Goal: Task Accomplishment & Management: Complete application form

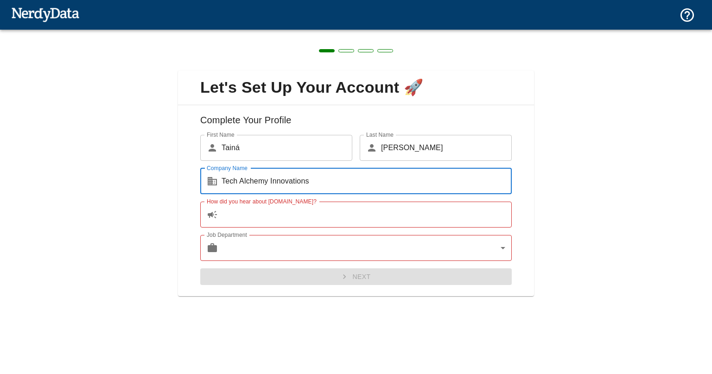
click at [378, 190] on input "Tech Alchemy Innovations" at bounding box center [367, 181] width 290 height 26
type input "Tech Alchemy Innovations"
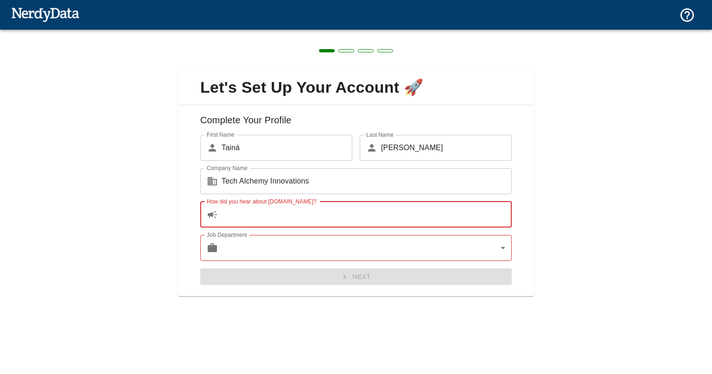
click at [269, 222] on input "How did you hear about [DOMAIN_NAME]?" at bounding box center [367, 215] width 290 height 26
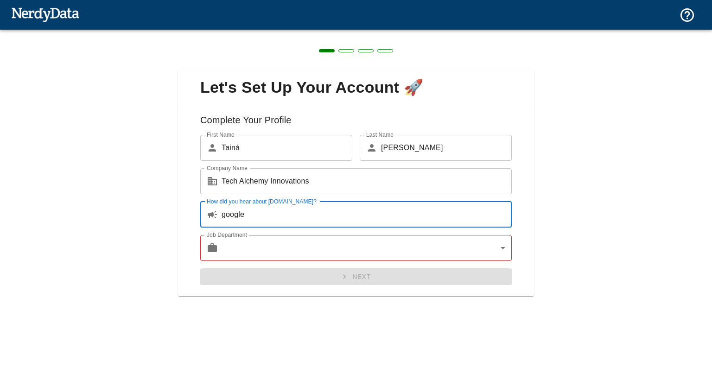
type input "google"
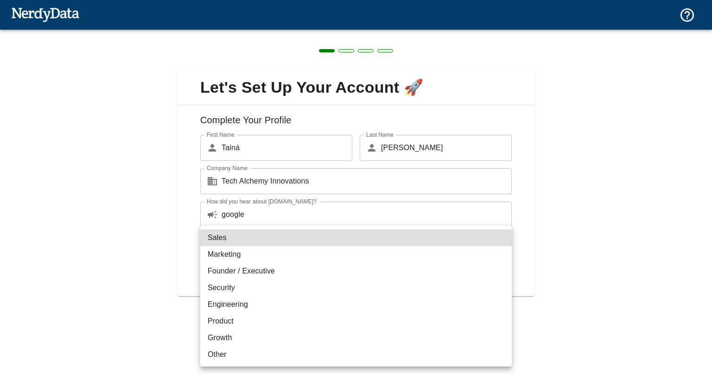
click at [380, 44] on body "Translator Technologies Domains Pricing Products Create a Report Create a list …" at bounding box center [356, 22] width 712 height 44
click at [237, 356] on li "Other" at bounding box center [356, 354] width 312 height 17
type input "other"
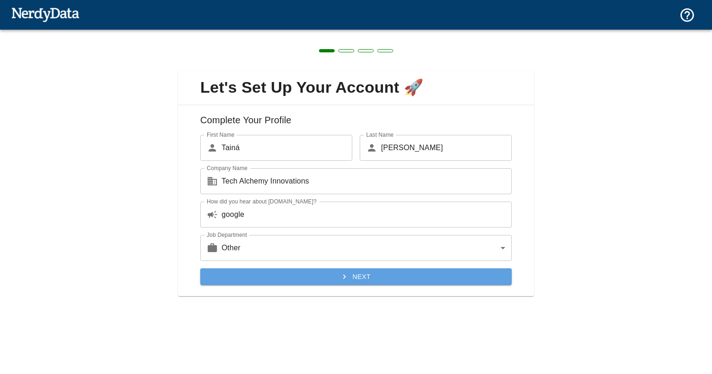
click at [343, 272] on icon "submit" at bounding box center [344, 276] width 9 height 9
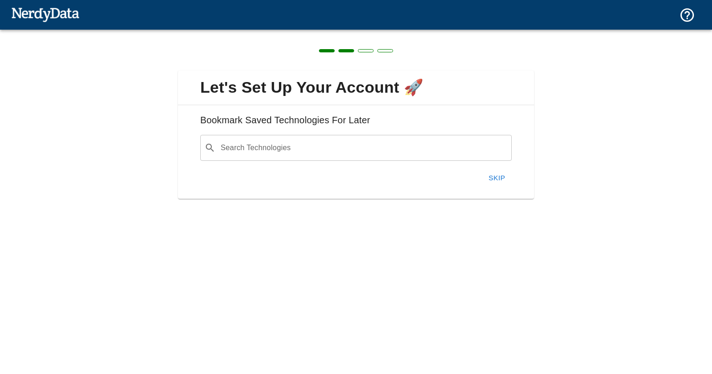
click at [285, 152] on input "Search Technologies" at bounding box center [363, 148] width 288 height 18
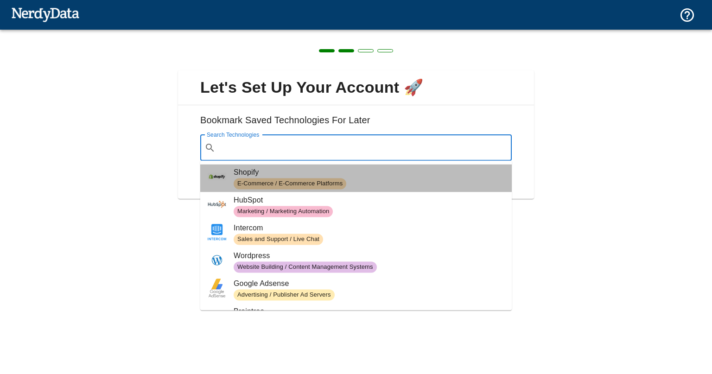
click at [381, 184] on span "E-Commerce / E-Commerce Platforms" at bounding box center [369, 183] width 271 height 11
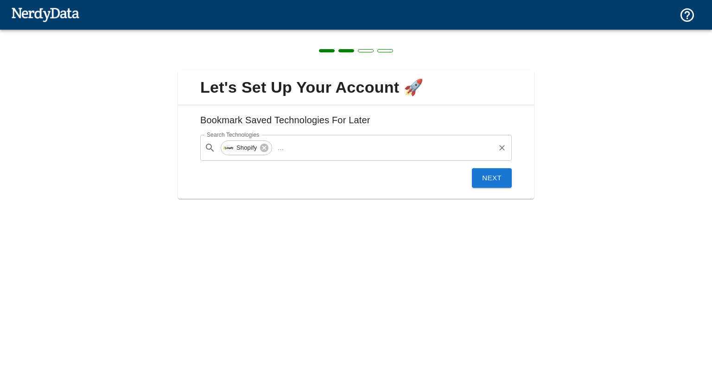
click at [362, 153] on input "Search Technologies" at bounding box center [391, 148] width 206 height 18
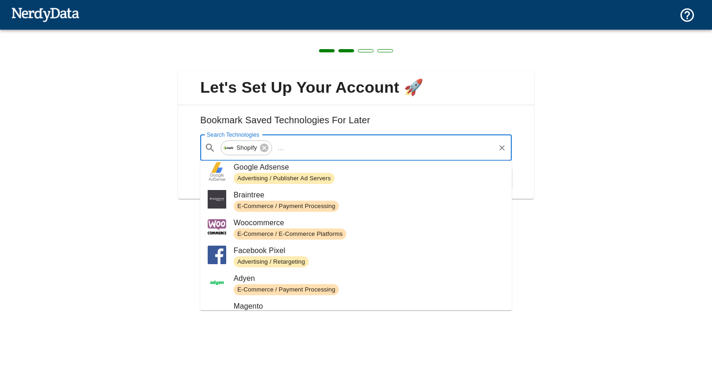
scroll to position [111, 0]
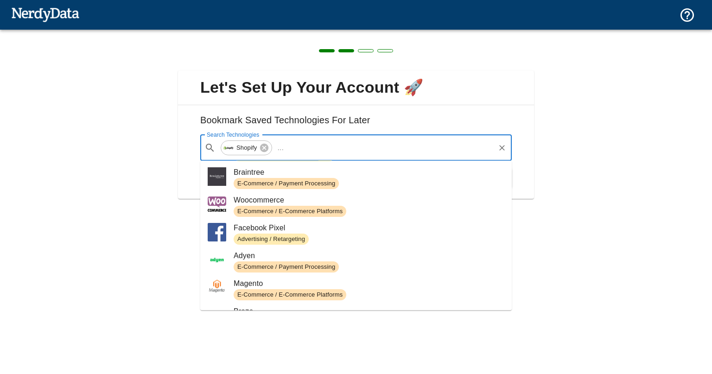
click at [379, 261] on span "Adyen" at bounding box center [369, 255] width 271 height 11
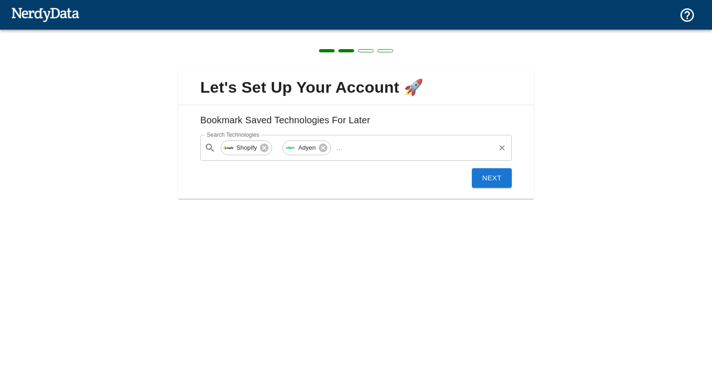
click at [390, 143] on input "Search Technologies" at bounding box center [419, 148] width 147 height 18
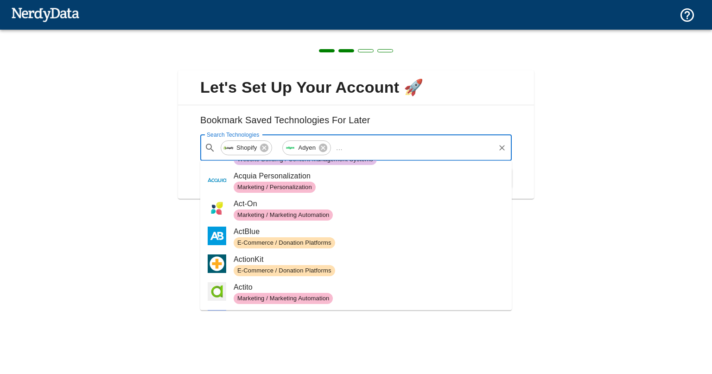
scroll to position [803, 0]
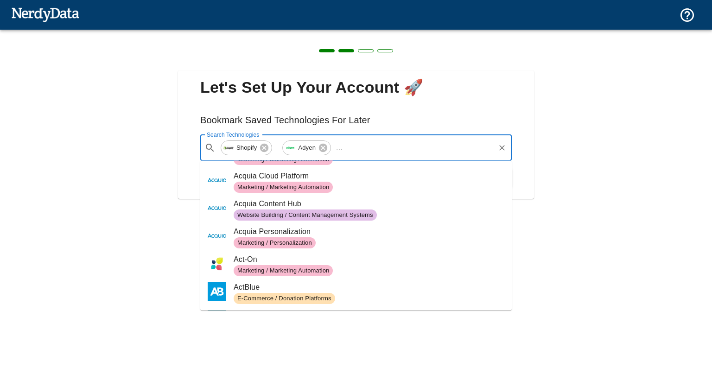
click at [339, 203] on span "Acquia Content Hub" at bounding box center [369, 203] width 271 height 11
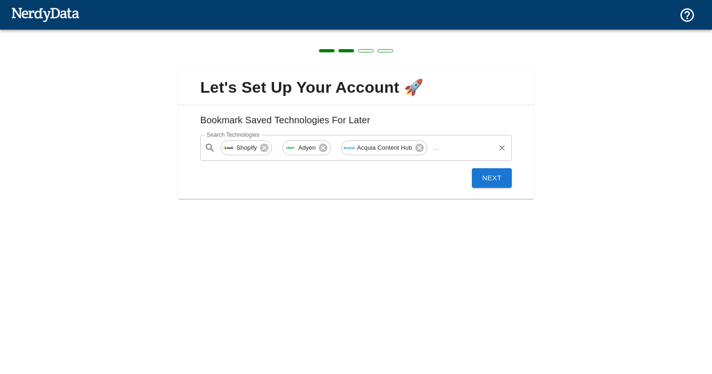
click at [463, 139] on input "Search Technologies" at bounding box center [468, 148] width 51 height 18
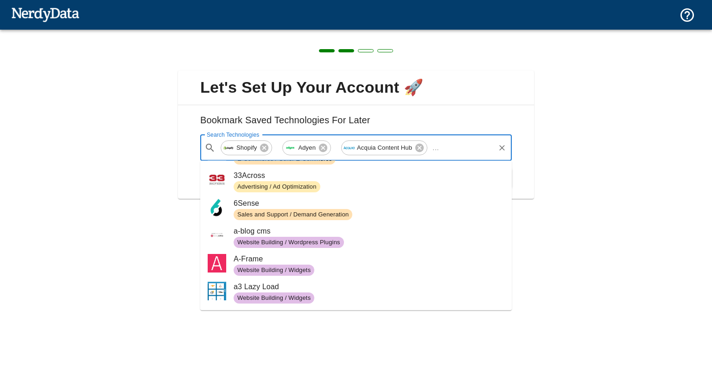
scroll to position [334, 0]
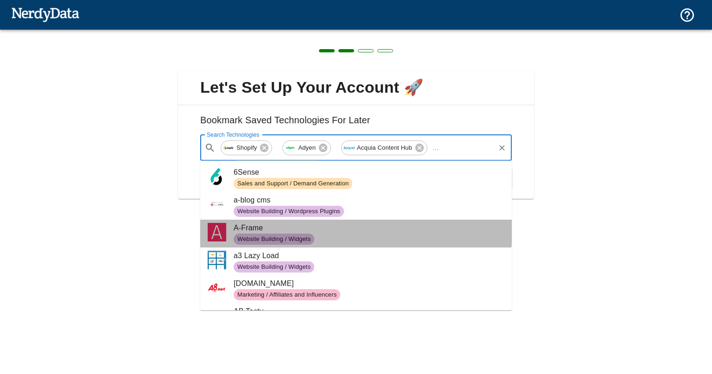
click at [356, 232] on span "A-Frame" at bounding box center [369, 228] width 271 height 11
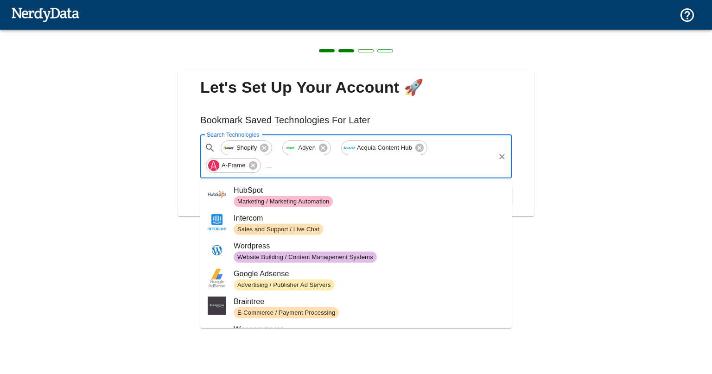
click at [414, 173] on input "Search Technologies" at bounding box center [385, 166] width 218 height 18
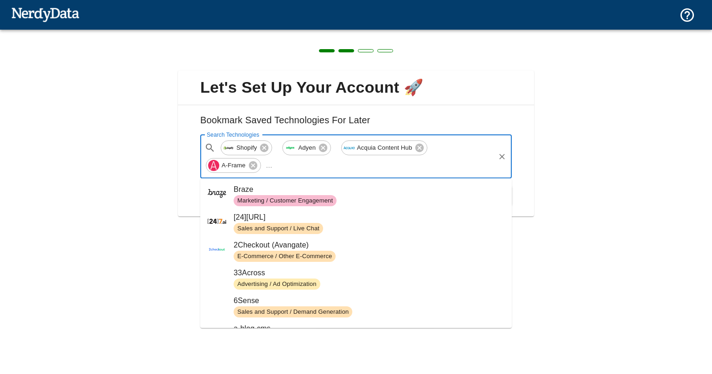
scroll to position [278, 0]
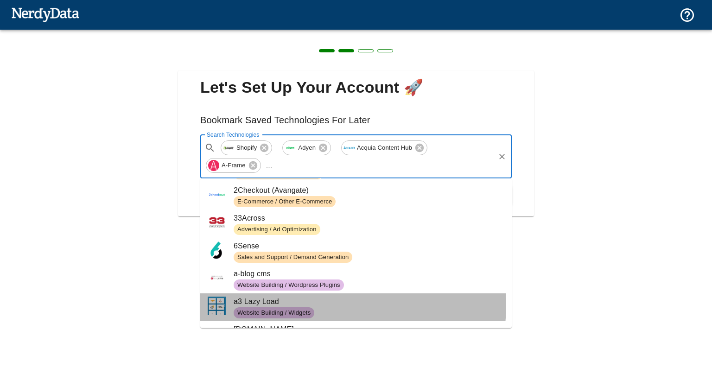
click at [341, 306] on span "a3 Lazy Load" at bounding box center [369, 301] width 271 height 11
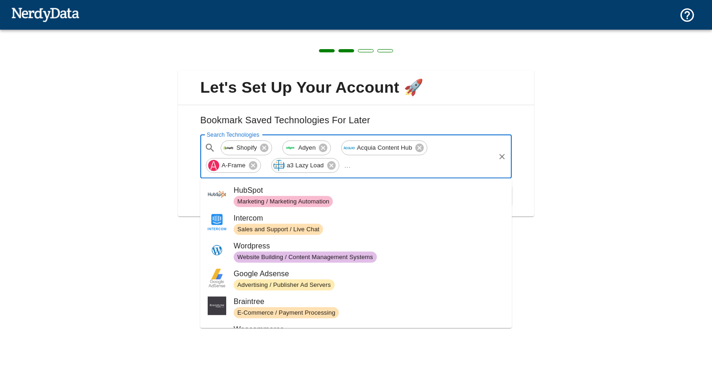
click at [354, 166] on input "Search Technologies" at bounding box center [424, 166] width 140 height 18
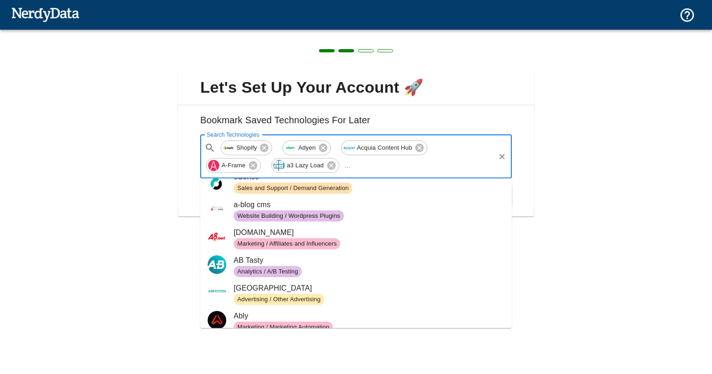
scroll to position [390, 0]
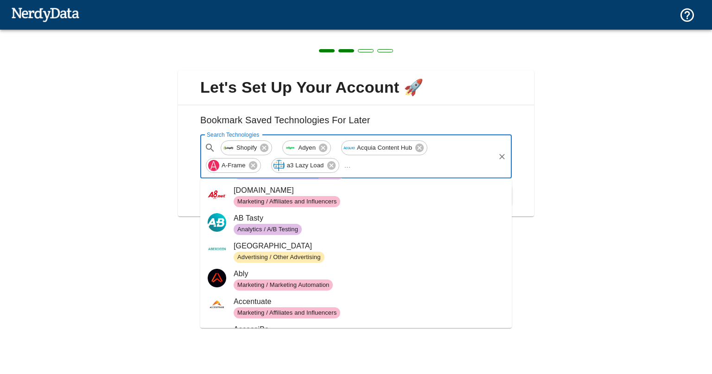
click at [377, 224] on span "Analytics / A/B Testing" at bounding box center [369, 229] width 271 height 11
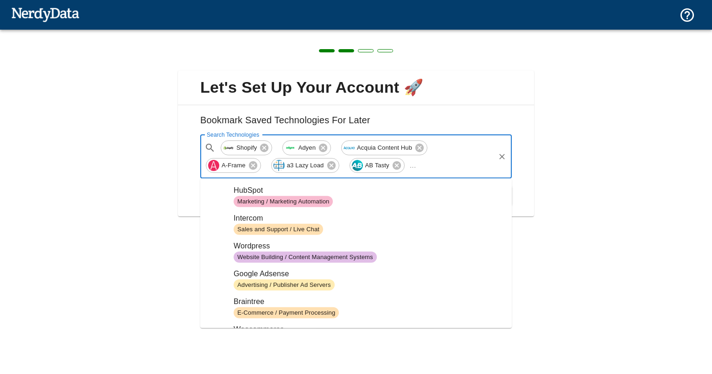
click at [420, 168] on input "Search Technologies" at bounding box center [457, 166] width 74 height 18
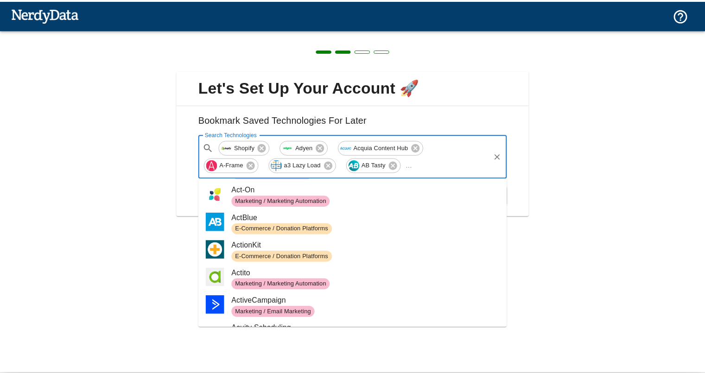
scroll to position [835, 0]
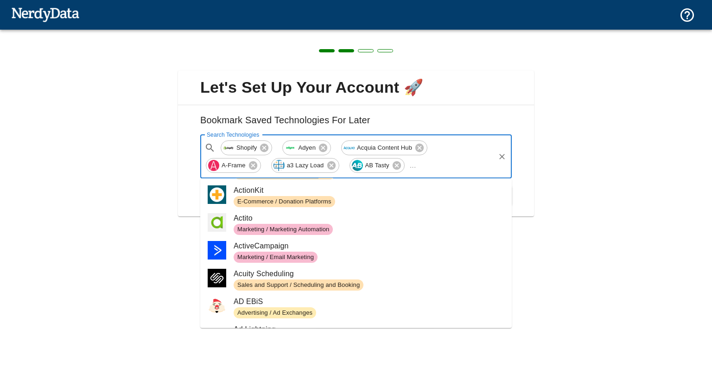
click at [369, 219] on span "Actito" at bounding box center [369, 218] width 271 height 11
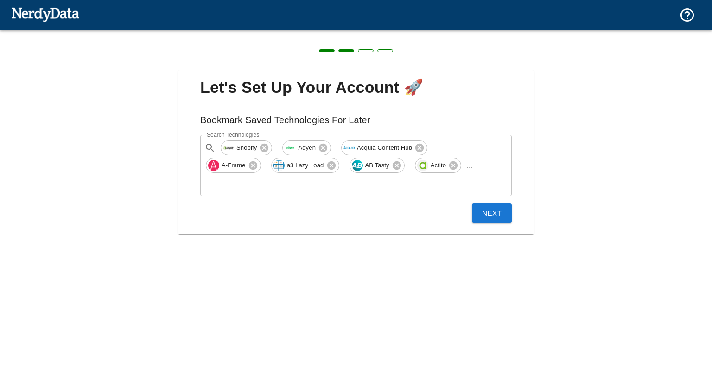
click at [494, 204] on button "Next" at bounding box center [492, 213] width 40 height 19
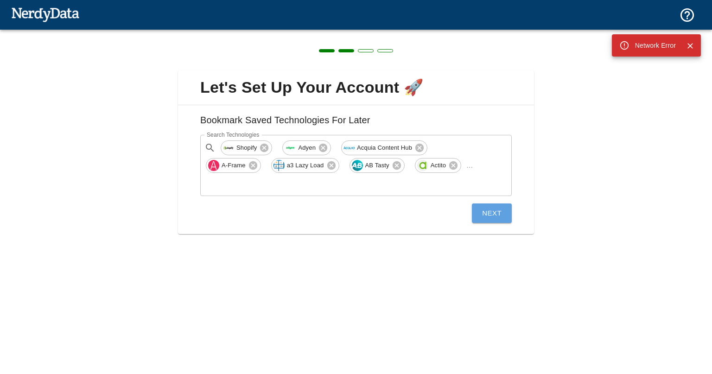
click at [490, 204] on button "Next" at bounding box center [492, 213] width 40 height 19
click at [687, 46] on icon "Close" at bounding box center [690, 45] width 9 height 9
click at [486, 204] on button "Next" at bounding box center [492, 213] width 40 height 19
click at [448, 164] on icon at bounding box center [453, 165] width 10 height 10
click at [496, 192] on button "Next" at bounding box center [492, 195] width 40 height 19
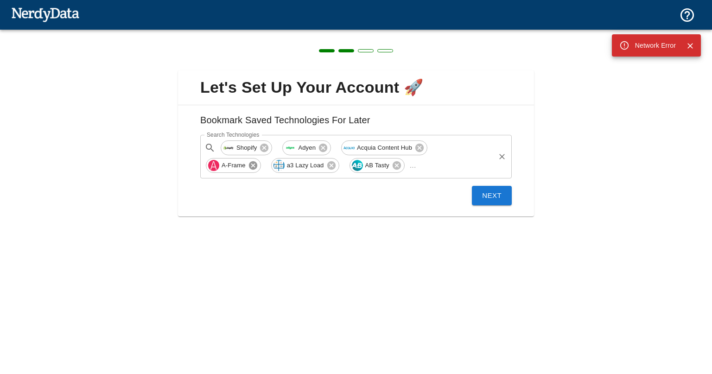
click at [257, 161] on icon at bounding box center [253, 165] width 8 height 8
click at [403, 146] on span "Acquia Content Hub" at bounding box center [384, 147] width 65 height 11
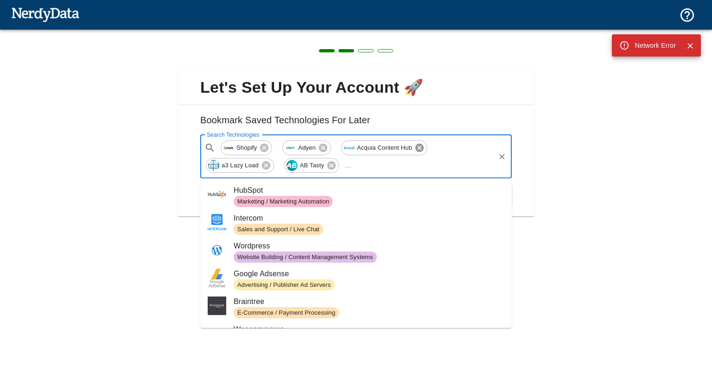
click at [415, 148] on icon at bounding box center [420, 148] width 10 height 10
click at [397, 145] on icon at bounding box center [402, 148] width 10 height 10
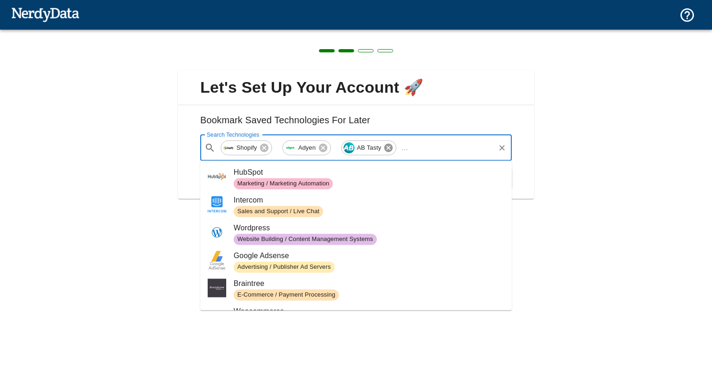
click at [388, 144] on icon at bounding box center [388, 148] width 8 height 8
click at [325, 144] on icon at bounding box center [323, 148] width 8 height 8
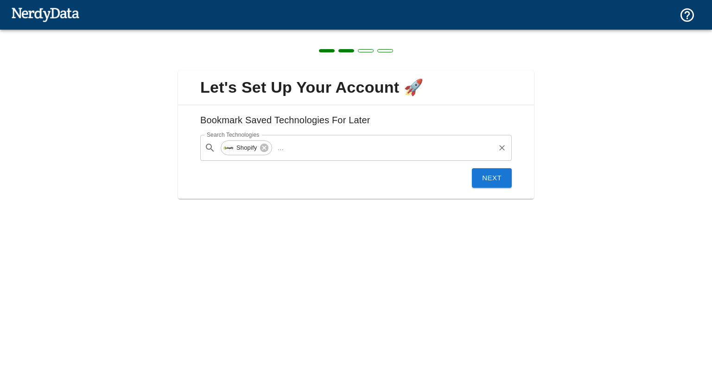
drag, startPoint x: 542, startPoint y: 162, endPoint x: 540, endPoint y: 157, distance: 5.4
click at [542, 162] on div "Let's Set Up Your Account 🚀 Bookmark Saved Technologies For Later Search Techno…" at bounding box center [356, 129] width 712 height 199
click at [460, 174] on div "Next" at bounding box center [352, 174] width 319 height 27
click at [479, 174] on button "Next" at bounding box center [492, 177] width 40 height 19
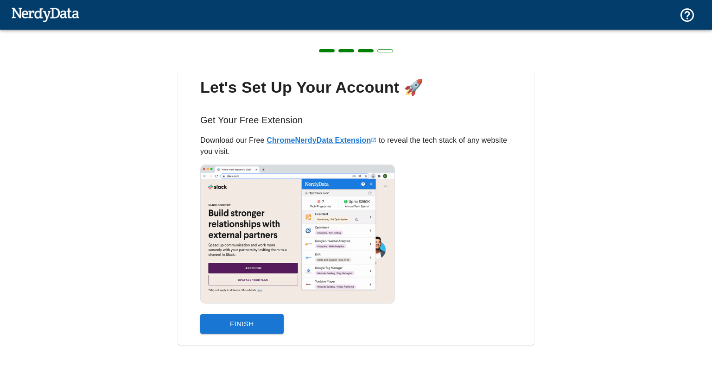
click at [229, 318] on button "Finish" at bounding box center [241, 323] width 83 height 19
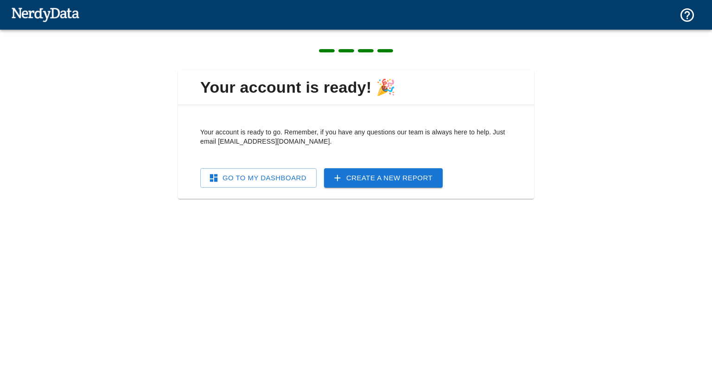
click at [354, 181] on link "Create a New Report" at bounding box center [383, 177] width 119 height 19
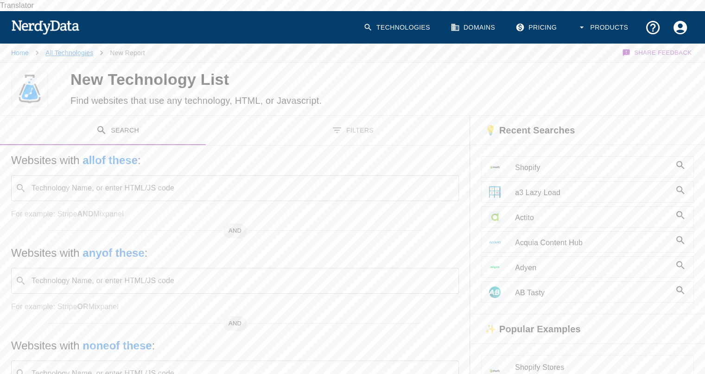
click at [73, 49] on link "All Technologies" at bounding box center [69, 52] width 48 height 7
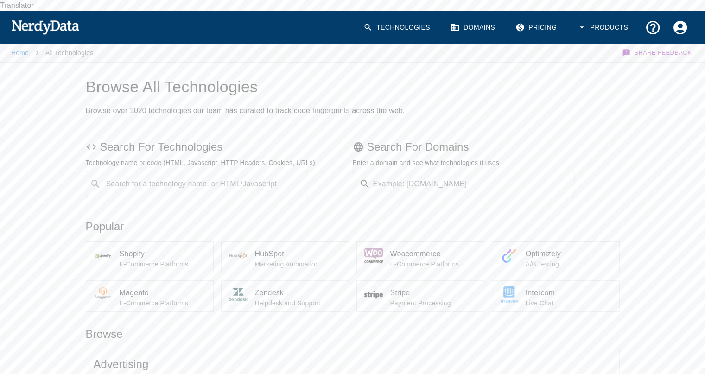
click at [14, 49] on link "Home" at bounding box center [20, 52] width 18 height 7
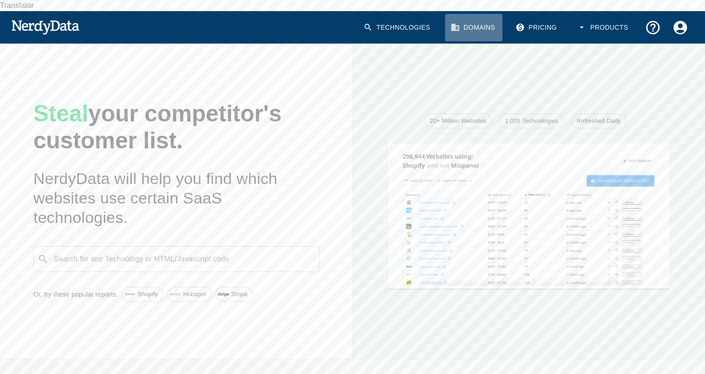
click at [469, 18] on link "Domains" at bounding box center [474, 27] width 58 height 27
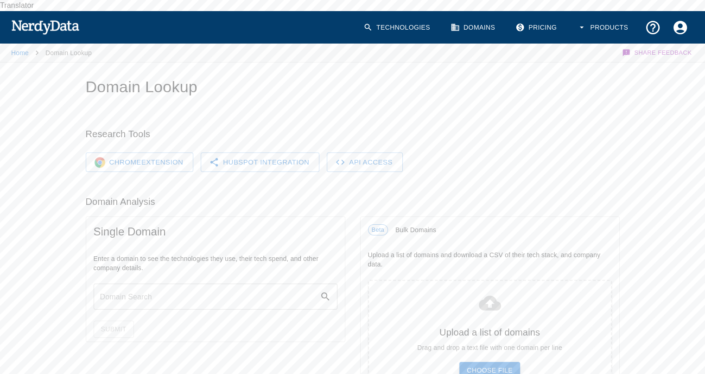
click at [136, 153] on link "Chrome Extension" at bounding box center [140, 162] width 108 height 19
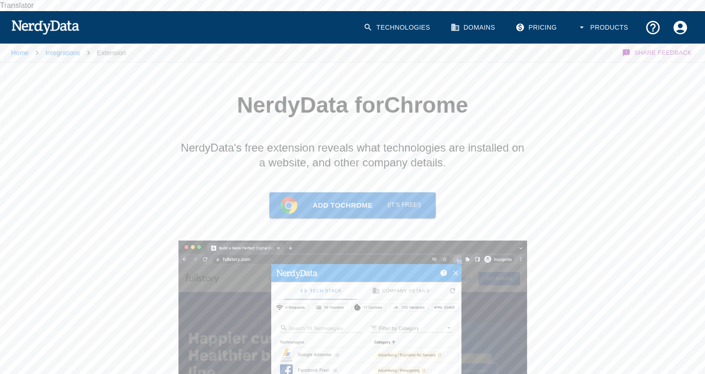
click at [330, 197] on link "Add to Chrome (it's free!)" at bounding box center [352, 205] width 166 height 26
